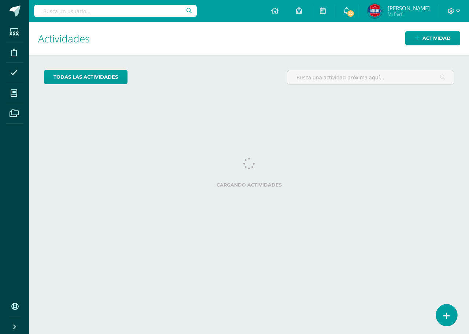
click at [449, 323] on link at bounding box center [446, 315] width 21 height 21
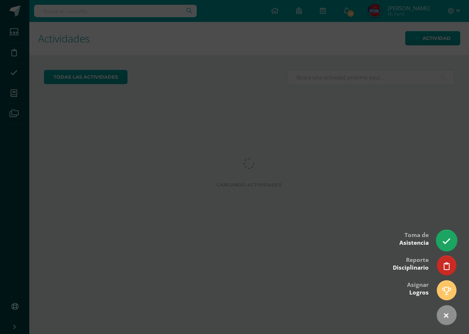
click at [455, 244] on link at bounding box center [446, 240] width 21 height 21
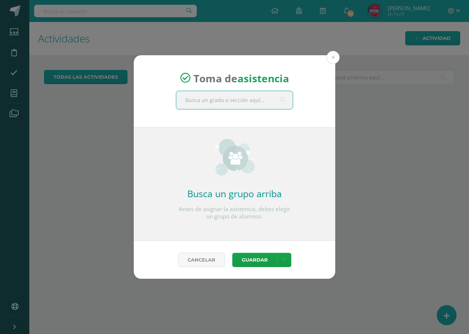
click at [199, 107] on input "text" at bounding box center [234, 100] width 116 height 18
type input "Quinto perito contador"
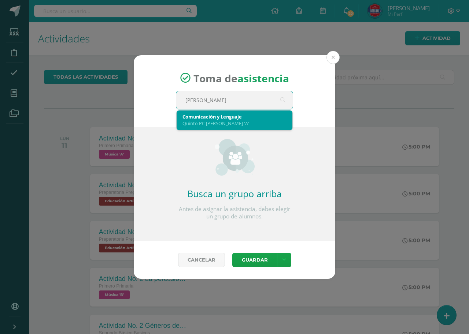
click at [208, 114] on div "Comunicación y Lenguaje" at bounding box center [234, 117] width 104 height 7
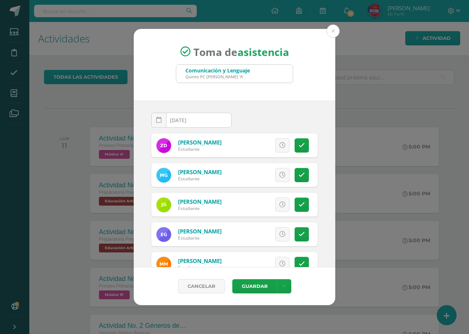
click at [259, 221] on div "Diaz, Zurian Estudiante Excusa Detalles sobre excusa: Añadir excusa a todas las…" at bounding box center [234, 249] width 166 height 231
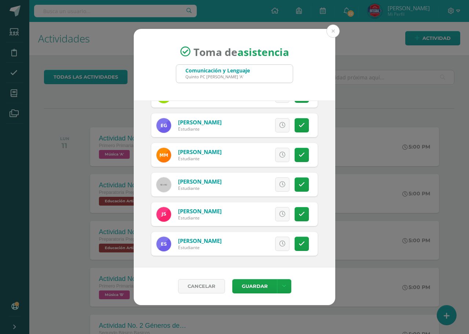
scroll to position [110, 0]
click at [299, 241] on icon at bounding box center [302, 244] width 6 height 6
click at [253, 289] on button "Guardar" at bounding box center [254, 286] width 45 height 14
